Goal: Use online tool/utility: Use online tool/utility

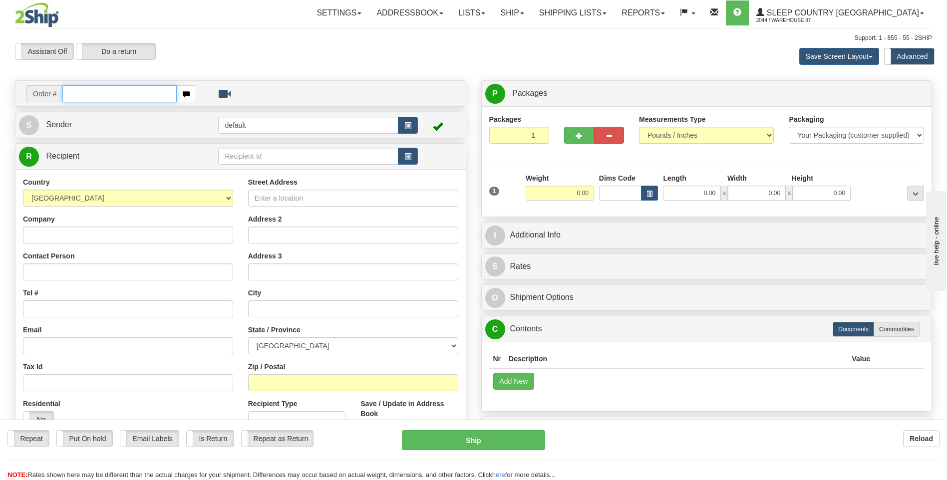
click at [78, 95] on input "text" at bounding box center [119, 93] width 114 height 17
type input "9007i140583"
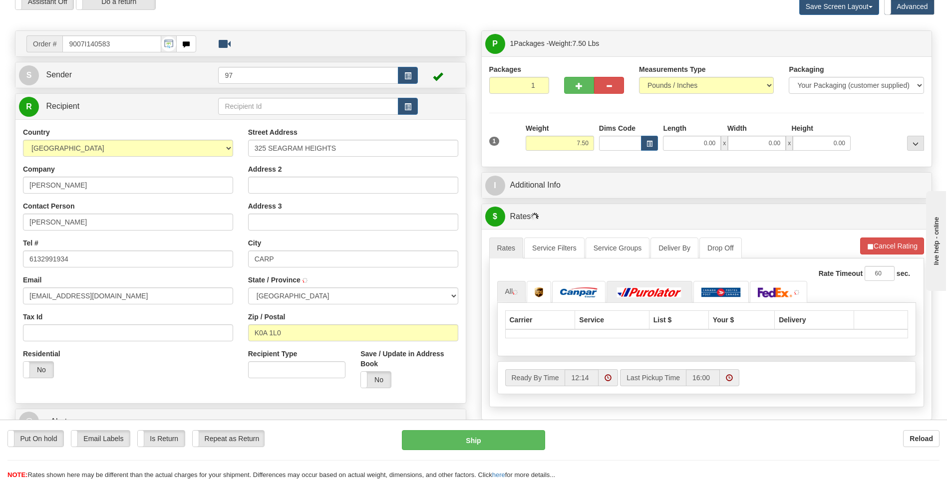
scroll to position [150, 0]
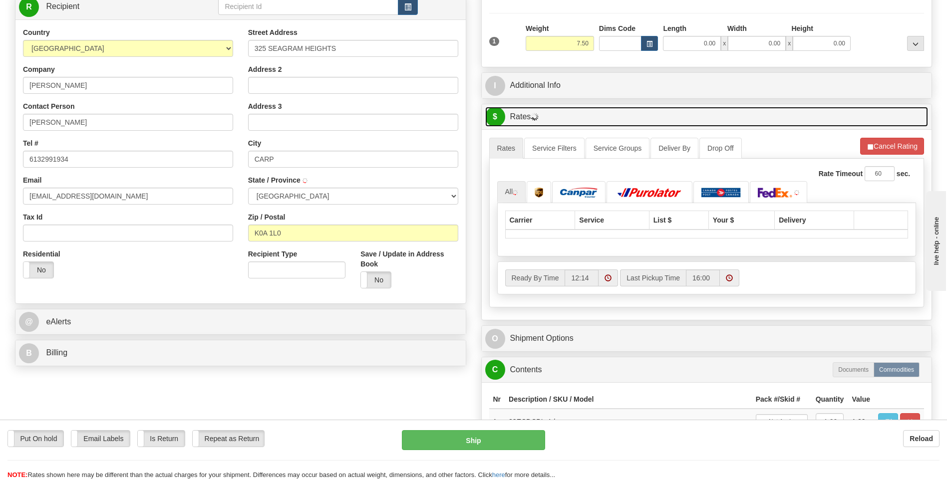
click at [497, 126] on link "$ Rates" at bounding box center [706, 117] width 443 height 20
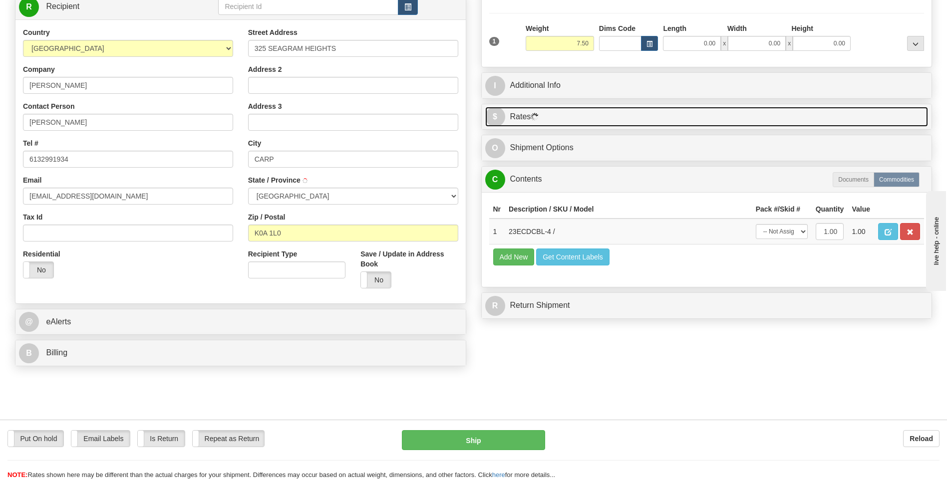
click at [497, 123] on link "$ Rates" at bounding box center [706, 117] width 443 height 20
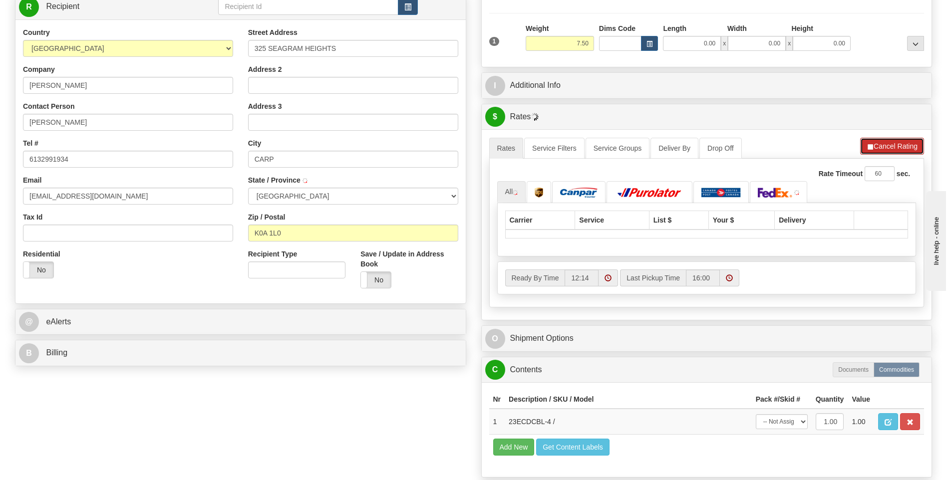
click at [497, 145] on button "Cancel Rating" at bounding box center [892, 146] width 64 height 17
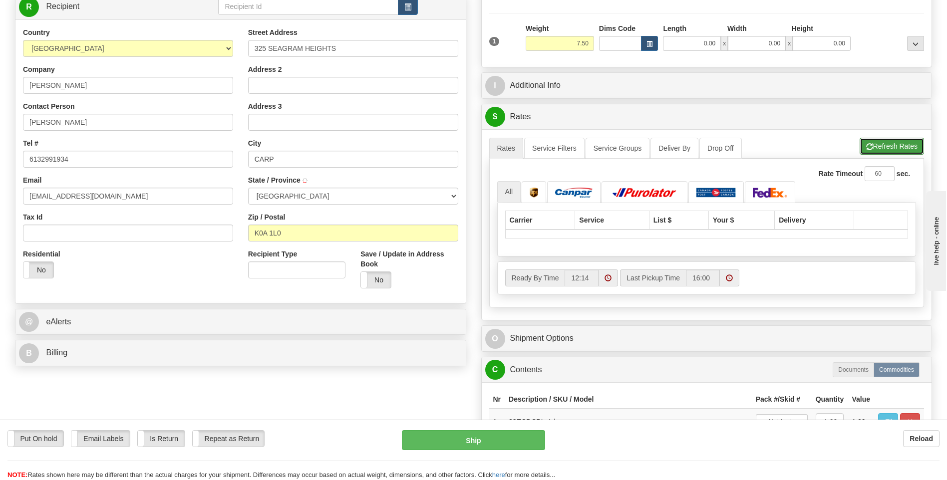
click at [497, 145] on button "Refresh Rates" at bounding box center [892, 146] width 64 height 17
click at [497, 192] on img at bounding box center [515, 192] width 5 height 5
click at [497, 194] on img at bounding box center [578, 193] width 37 height 10
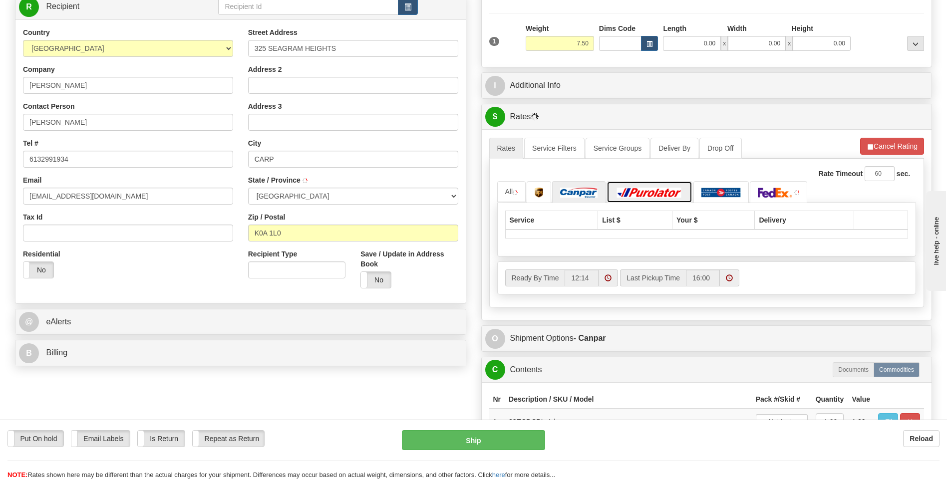
click at [497, 197] on img at bounding box center [650, 193] width 70 height 10
